Goal: Information Seeking & Learning: Learn about a topic

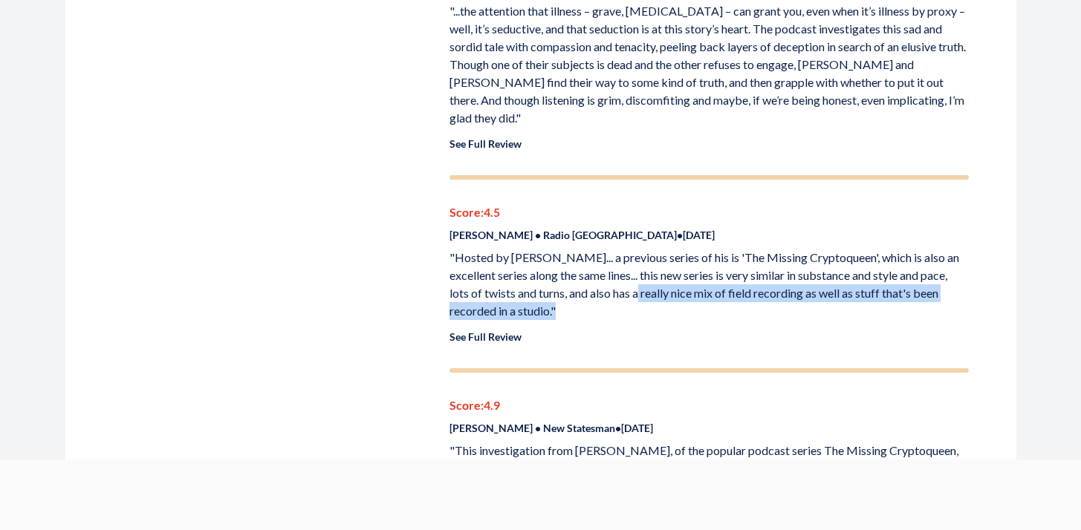
scroll to position [1026, 0]
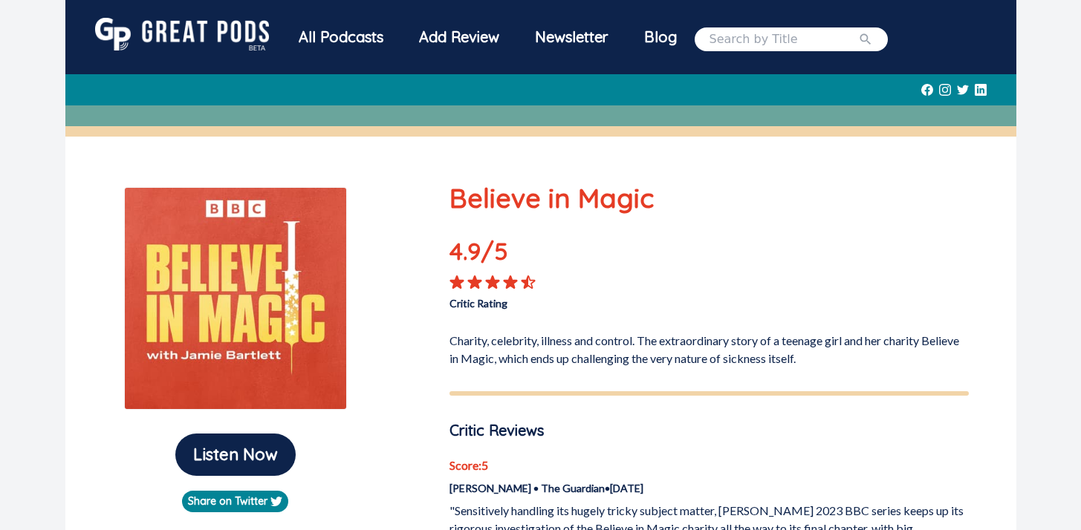
click at [748, 30] on input "search" at bounding box center [784, 39] width 149 height 18
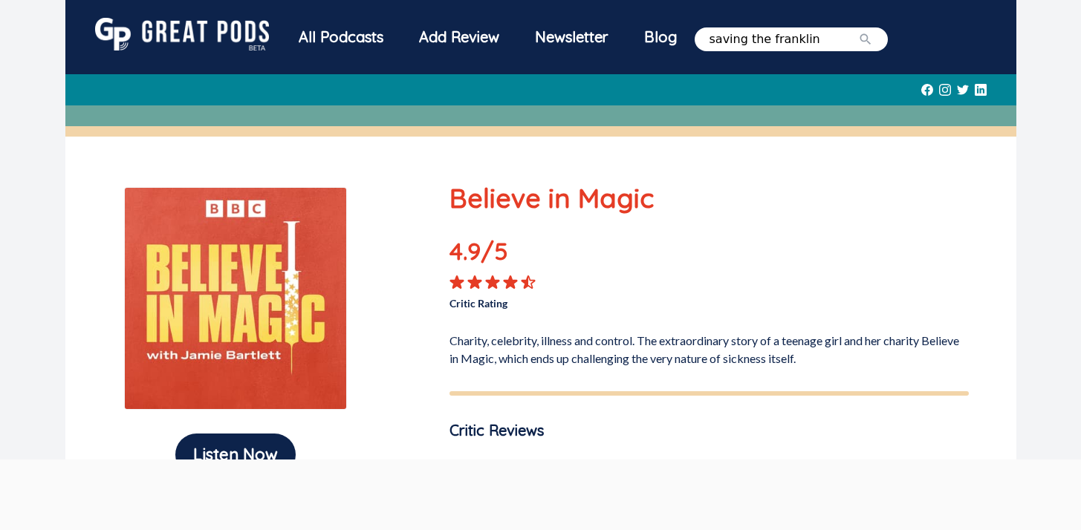
type input "saving the franklin"
click at [858, 30] on button "submit" at bounding box center [865, 39] width 15 height 18
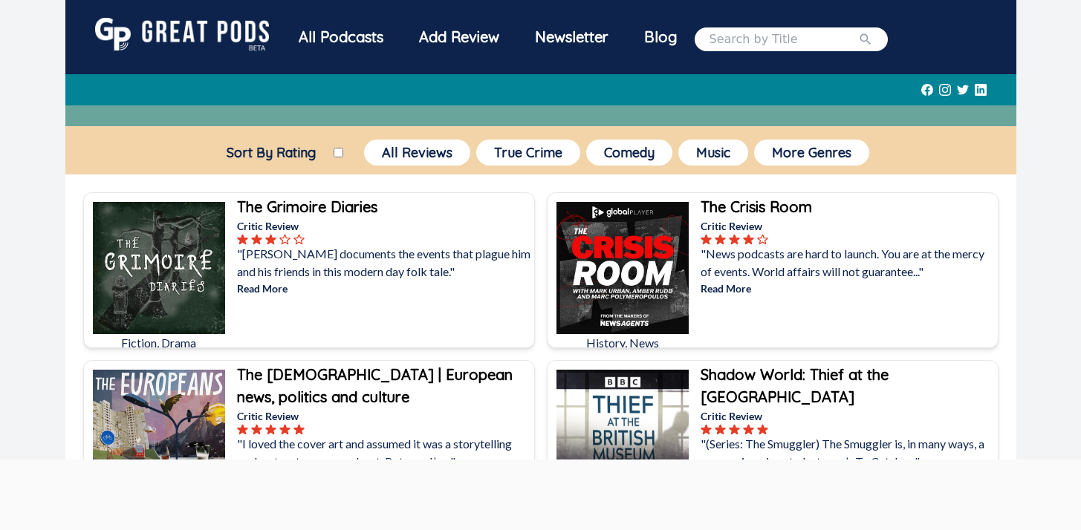
click at [767, 42] on input "search" at bounding box center [784, 39] width 149 height 18
click at [858, 30] on button "submit" at bounding box center [865, 39] width 15 height 18
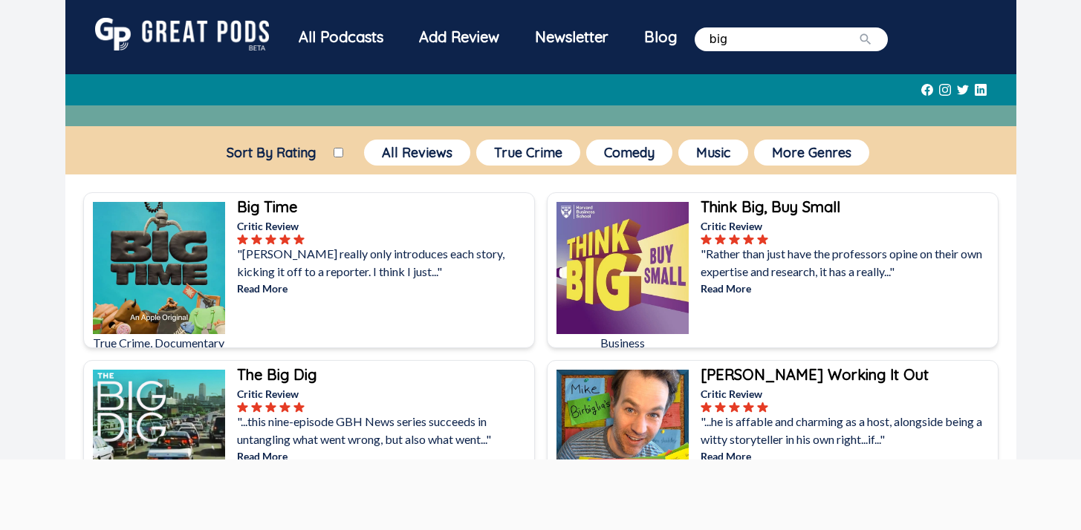
drag, startPoint x: 795, startPoint y: 42, endPoint x: 663, endPoint y: 28, distance: 132.2
click at [660, 39] on div "All Podcasts Add Review Newsletter Blog big" at bounding box center [584, 39] width 607 height 42
click at [858, 30] on button "submit" at bounding box center [865, 39] width 15 height 18
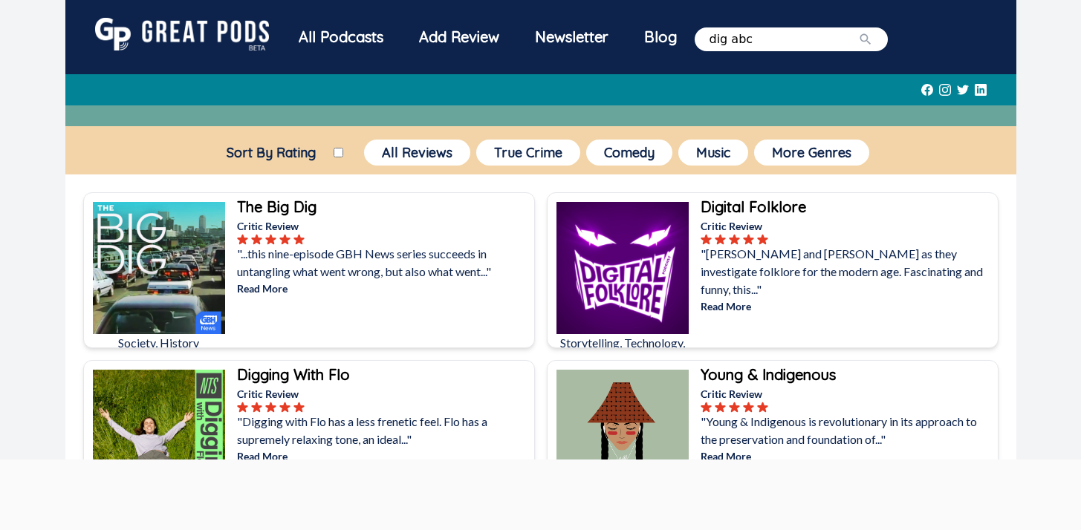
type input "dig abc"
click at [858, 30] on button "submit" at bounding box center [865, 39] width 15 height 18
click at [860, 36] on icon "submit" at bounding box center [865, 38] width 11 height 11
